Goal: Use online tool/utility

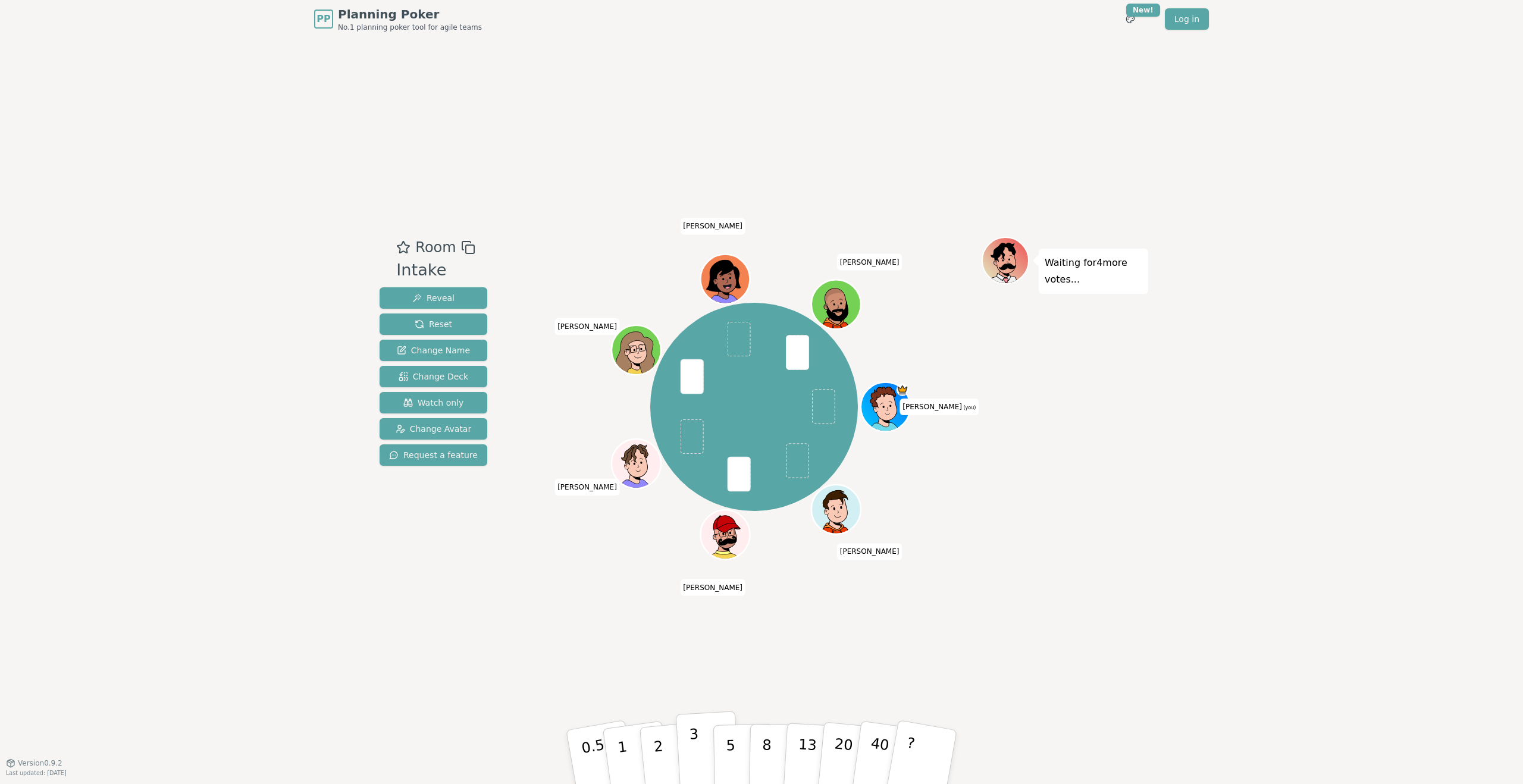
click at [695, 755] on p "3" at bounding box center [695, 758] width 13 height 65
click at [663, 757] on button "2" at bounding box center [672, 757] width 68 height 94
click at [510, 575] on div "Room Intake Reveal Reset Change Name Change Deck Watch only Change Avatar Reque…" at bounding box center [761, 399] width 773 height 724
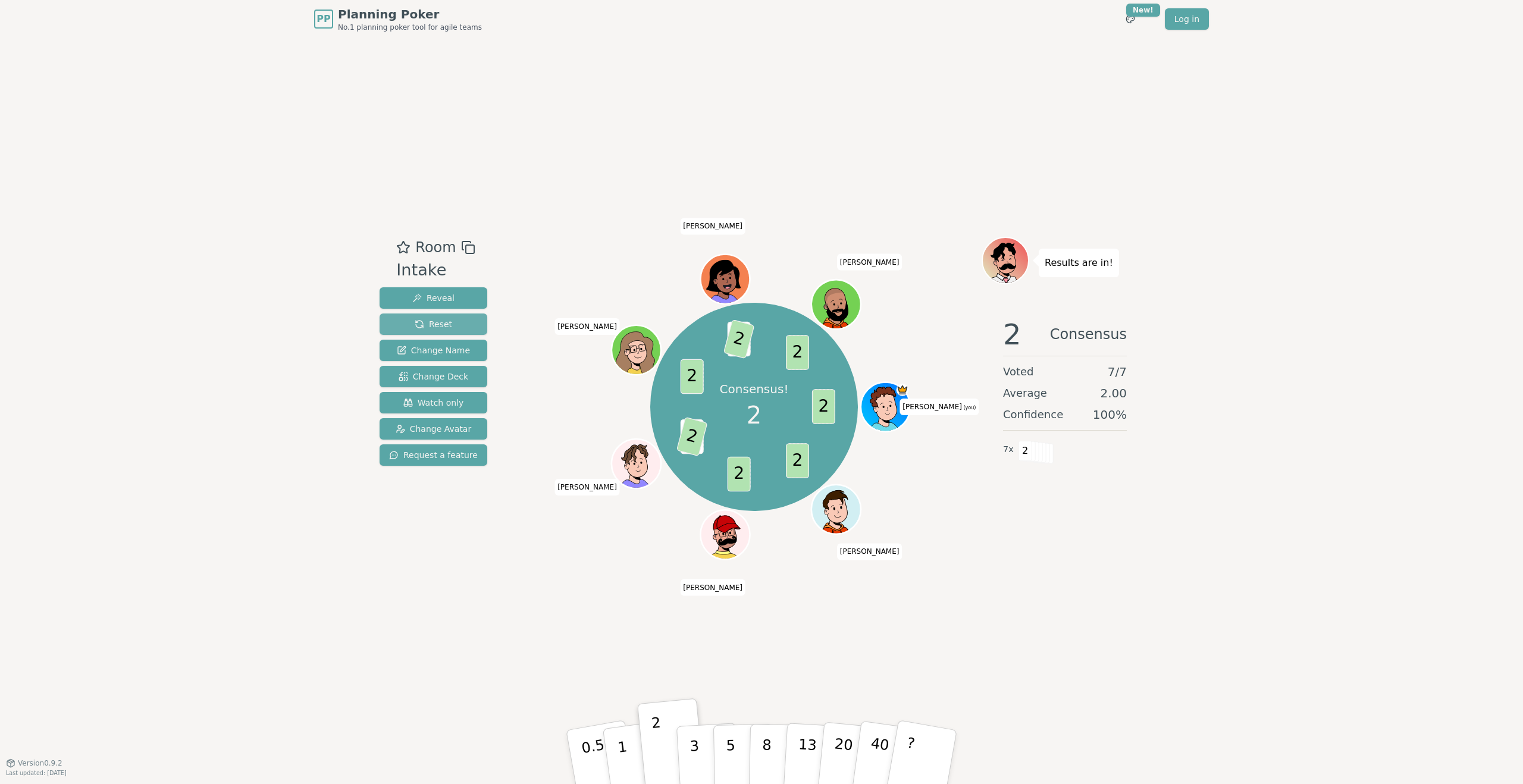
click at [417, 321] on span "Reset" at bounding box center [434, 324] width 38 height 12
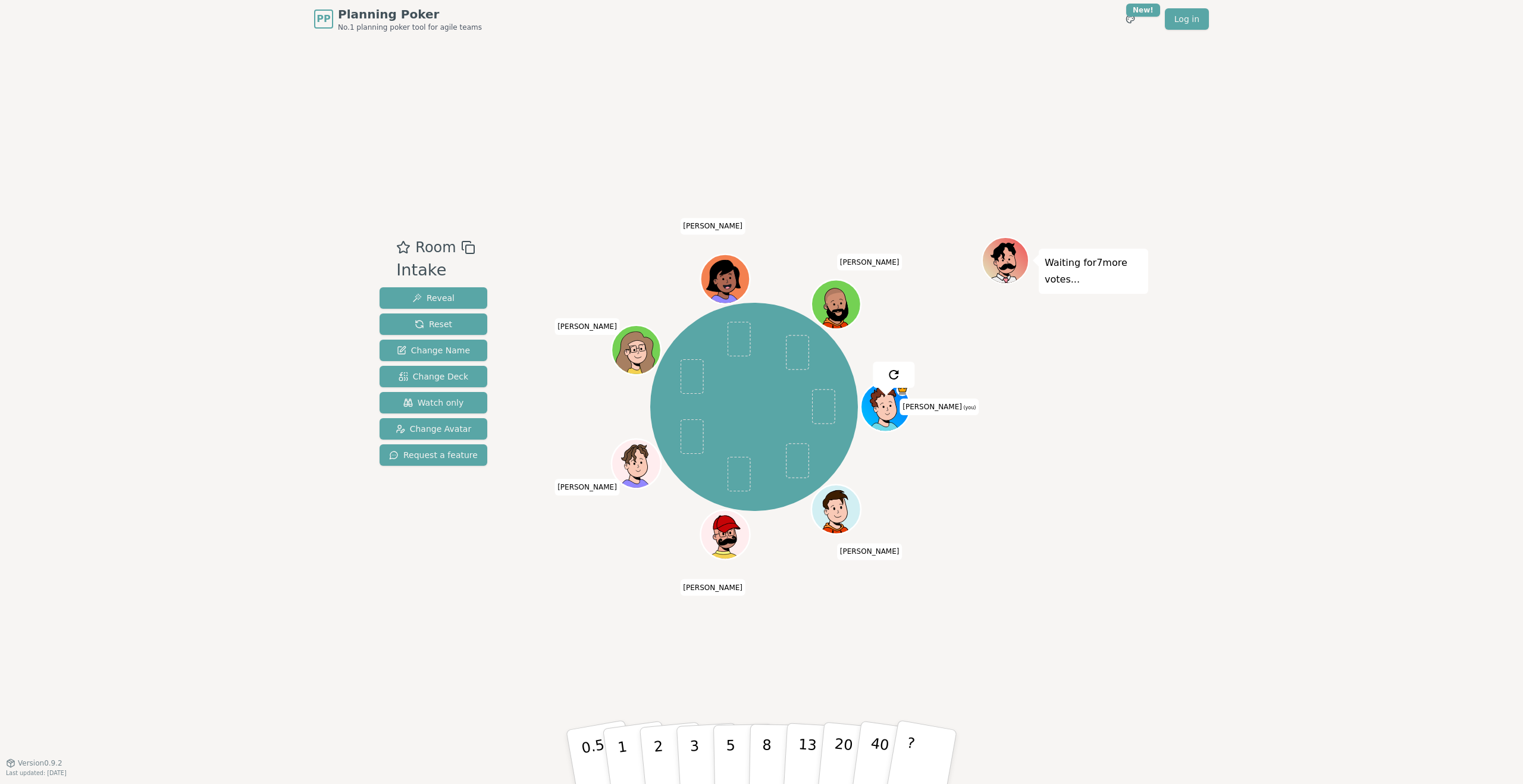
click at [275, 456] on div "PP Planning Poker No.1 planning poker tool for agile teams Toggle theme New! Lo…" at bounding box center [761, 392] width 1523 height 784
click at [662, 757] on p "2" at bounding box center [659, 759] width 16 height 65
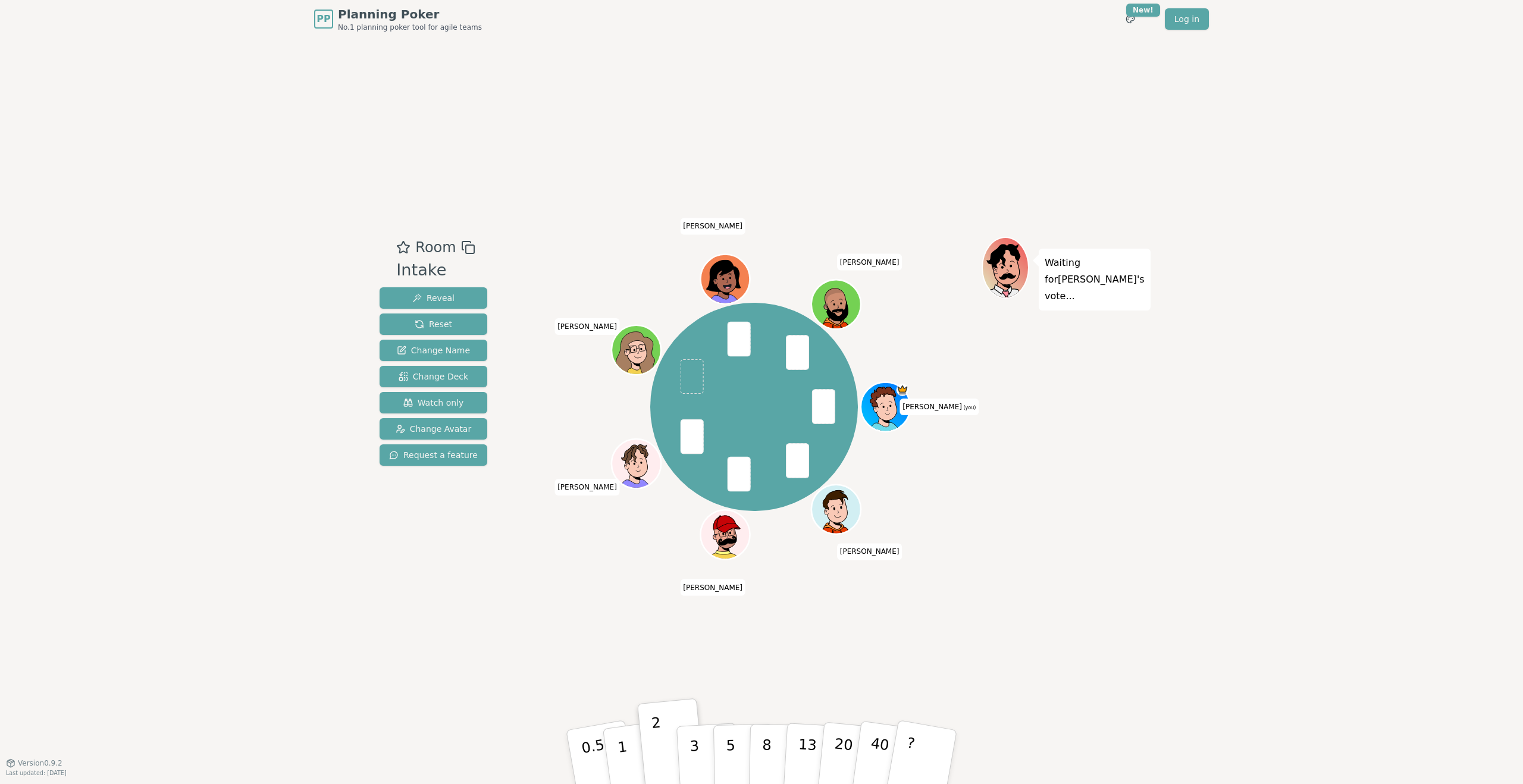
click at [1033, 500] on div "Waiting for [PERSON_NAME] 's vote..." at bounding box center [1065, 400] width 166 height 327
click at [1021, 495] on div "Waiting for [PERSON_NAME] 's vote..." at bounding box center [1065, 400] width 166 height 327
click at [1029, 491] on div "Waiting for [PERSON_NAME] 's vote..." at bounding box center [1065, 400] width 166 height 327
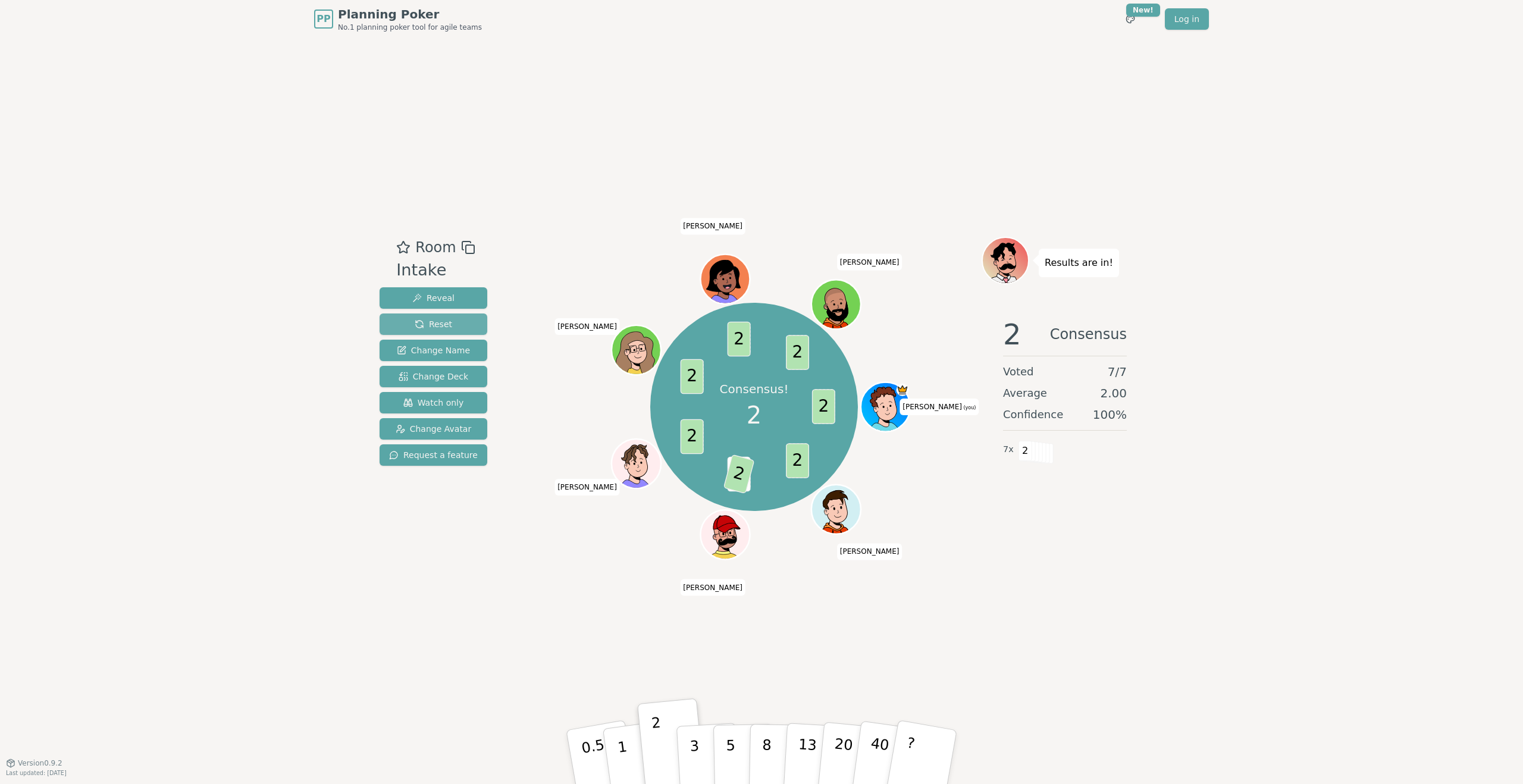
click at [431, 329] on span "Reset" at bounding box center [434, 324] width 38 height 12
